Goal: Task Accomplishment & Management: Manage account settings

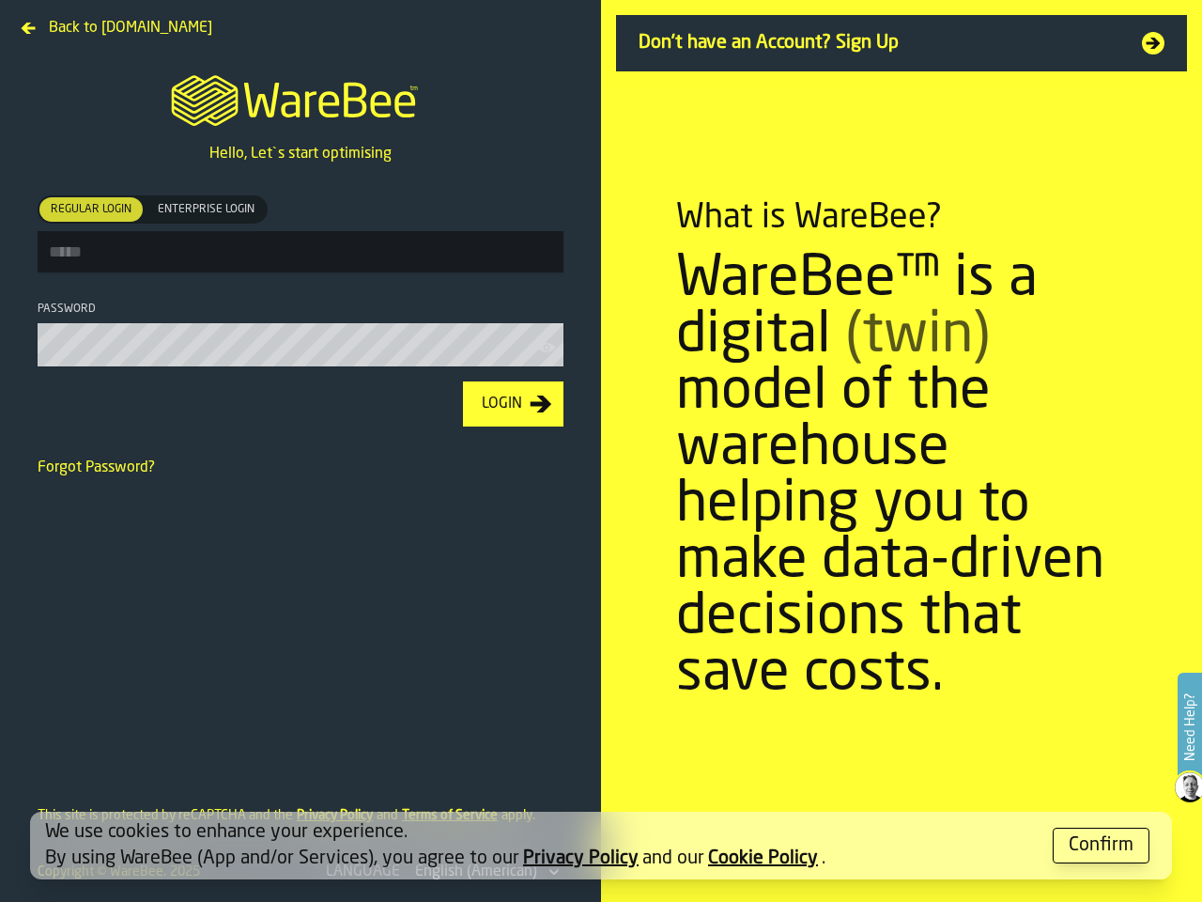
click at [601, 451] on section "What is WareBee? WareBee™ is a digital (twin) model of the warehouse helping yo…" at bounding box center [901, 451] width 601 height 902
click at [1190, 728] on label "Need Help?" at bounding box center [1190, 727] width 21 height 105
click at [91, 209] on span "Regular Login" at bounding box center [91, 209] width 96 height 17
click at [206, 209] on span "Enterprise Login" at bounding box center [206, 209] width 112 height 17
click at [549, 351] on icon "button-toolbar-Password" at bounding box center [546, 347] width 19 height 19
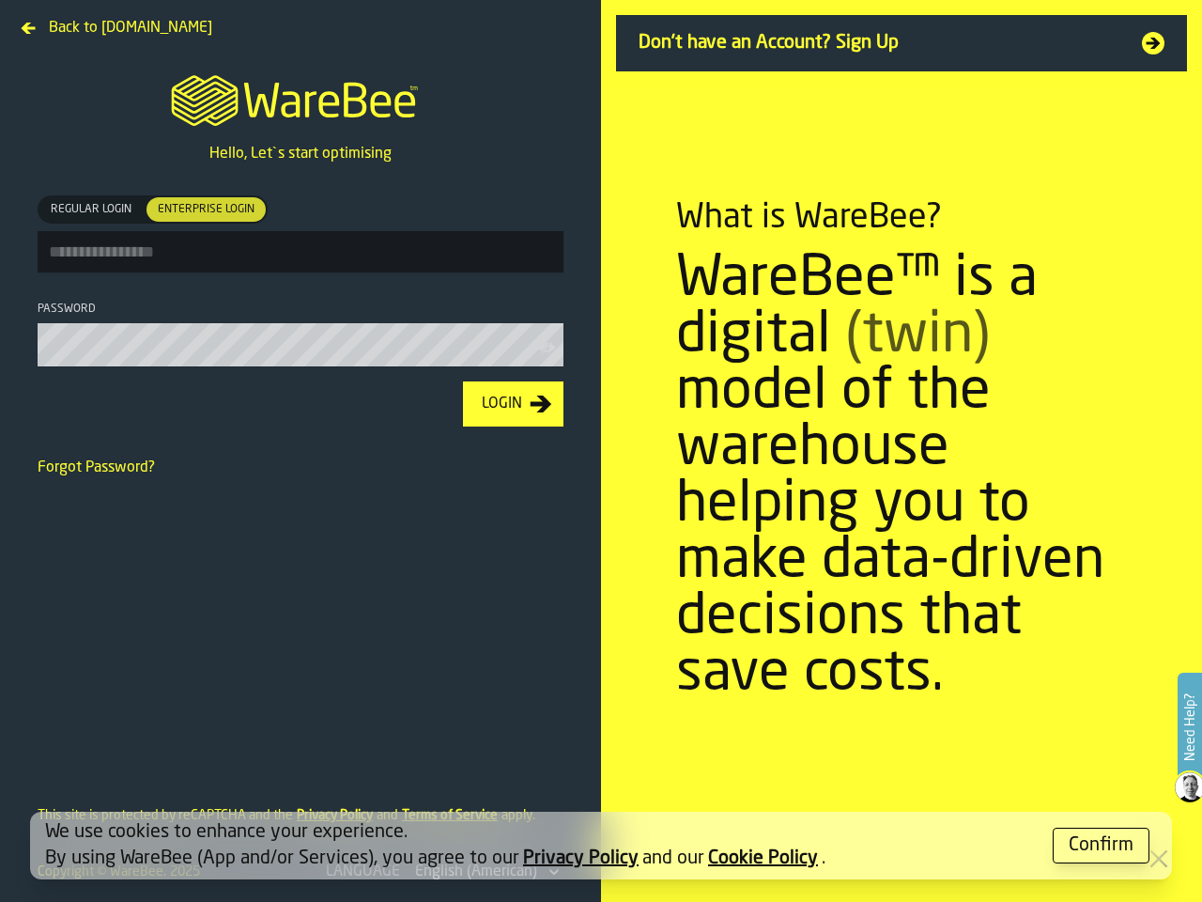
click at [513, 408] on div "Login" at bounding box center [501, 404] width 55 height 23
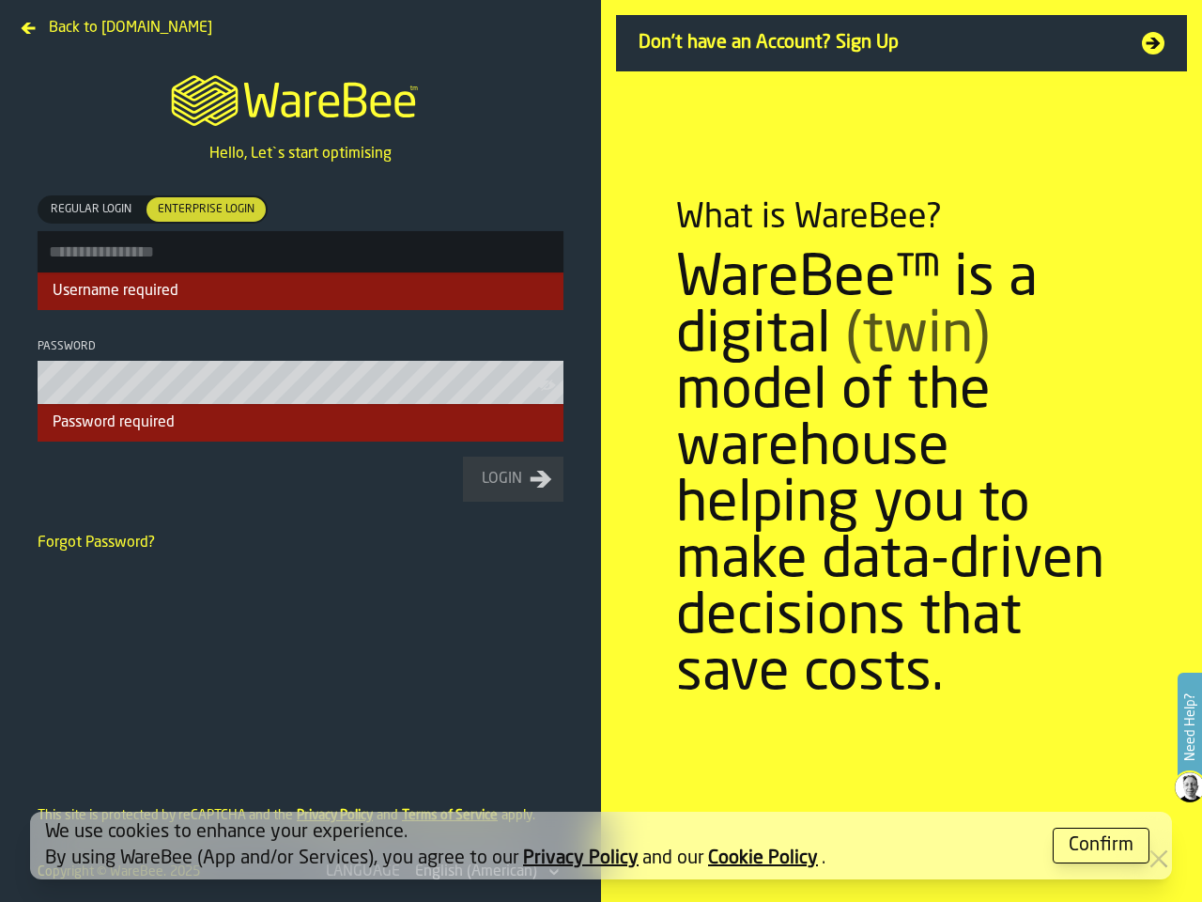
click at [1102, 845] on div "Confirm" at bounding box center [1101, 845] width 65 height 26
